Goal: Task Accomplishment & Management: Use online tool/utility

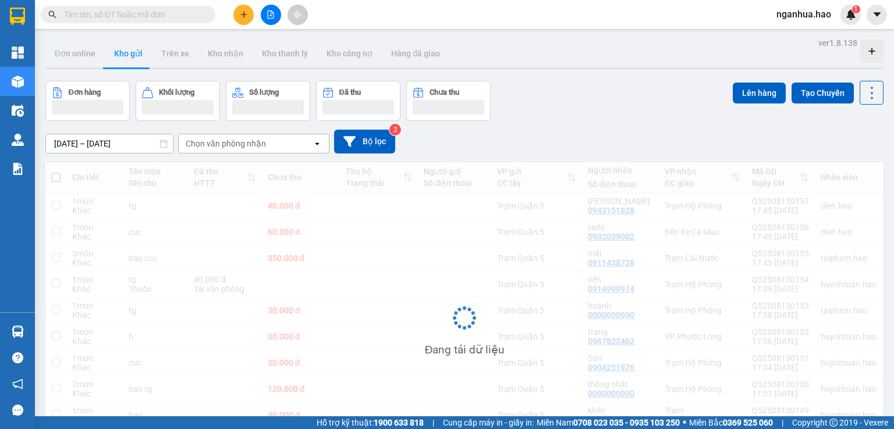
click at [171, 20] on input "text" at bounding box center [132, 14] width 137 height 13
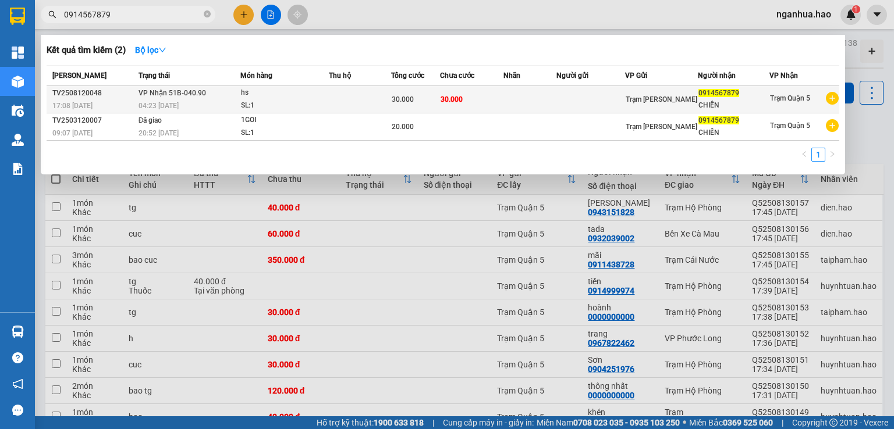
type input "0914567879"
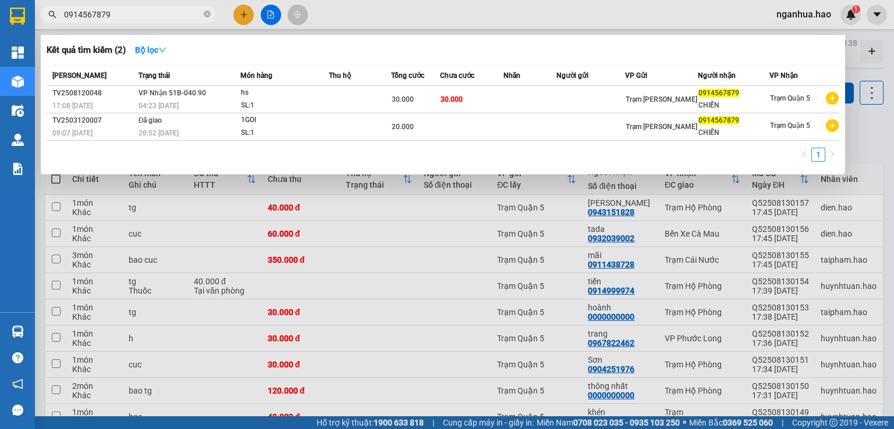
click at [297, 93] on div "hs" at bounding box center [284, 93] width 87 height 13
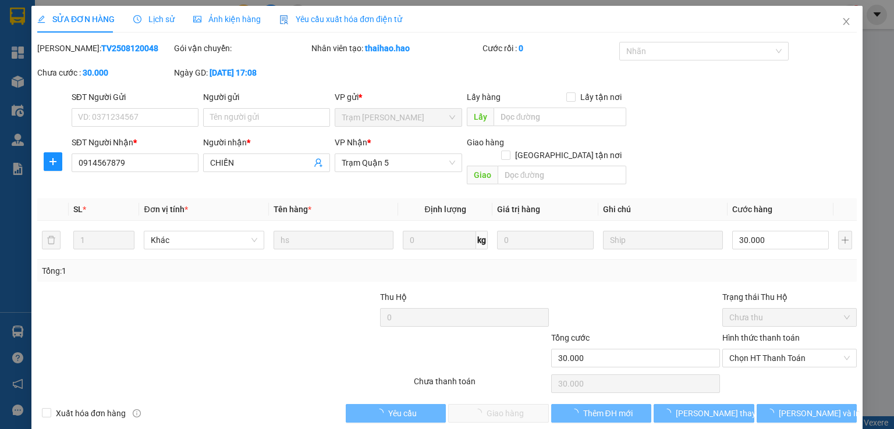
type input "0914567879"
type input "CHIẾN"
type input "30.000"
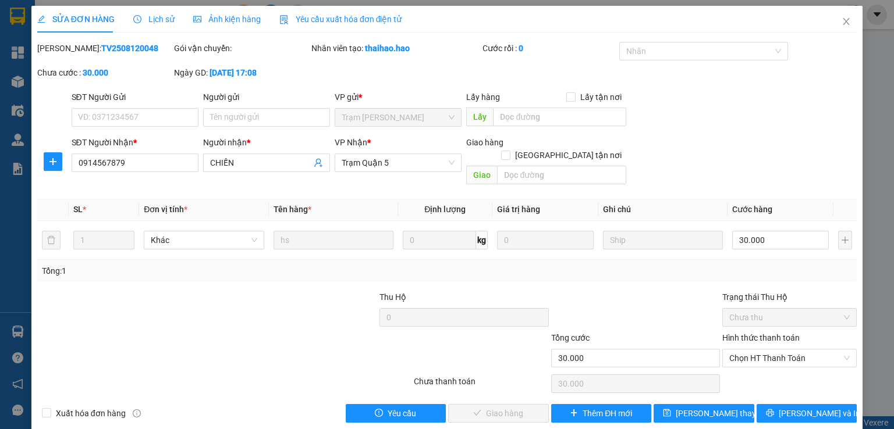
click at [226, 18] on span "Ảnh kiện hàng" at bounding box center [227, 19] width 68 height 9
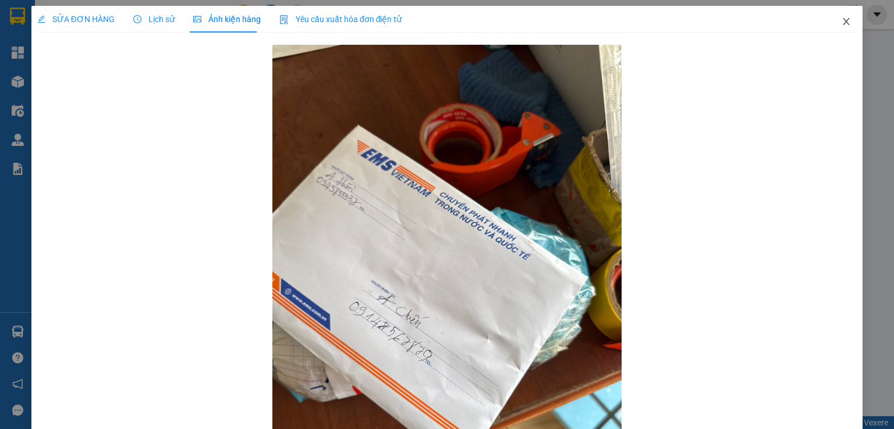
click at [842, 20] on icon "close" at bounding box center [846, 21] width 9 height 9
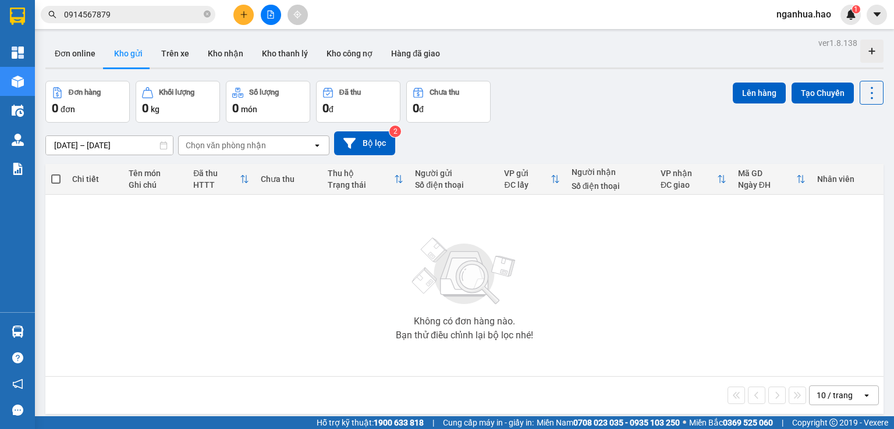
click at [175, 10] on input "0914567879" at bounding box center [132, 14] width 137 height 13
